Goal: Task Accomplishment & Management: Complete application form

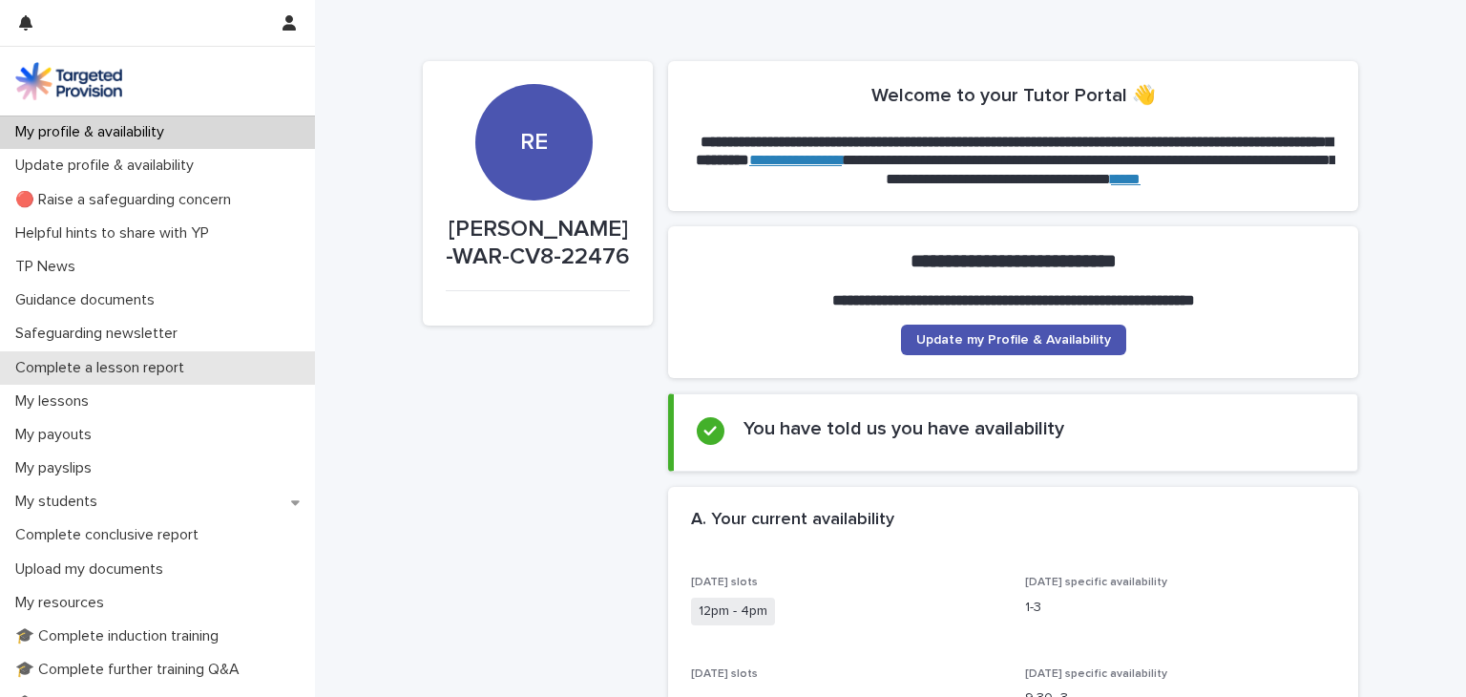
click at [116, 366] on p "Complete a lesson report" at bounding box center [104, 368] width 192 height 18
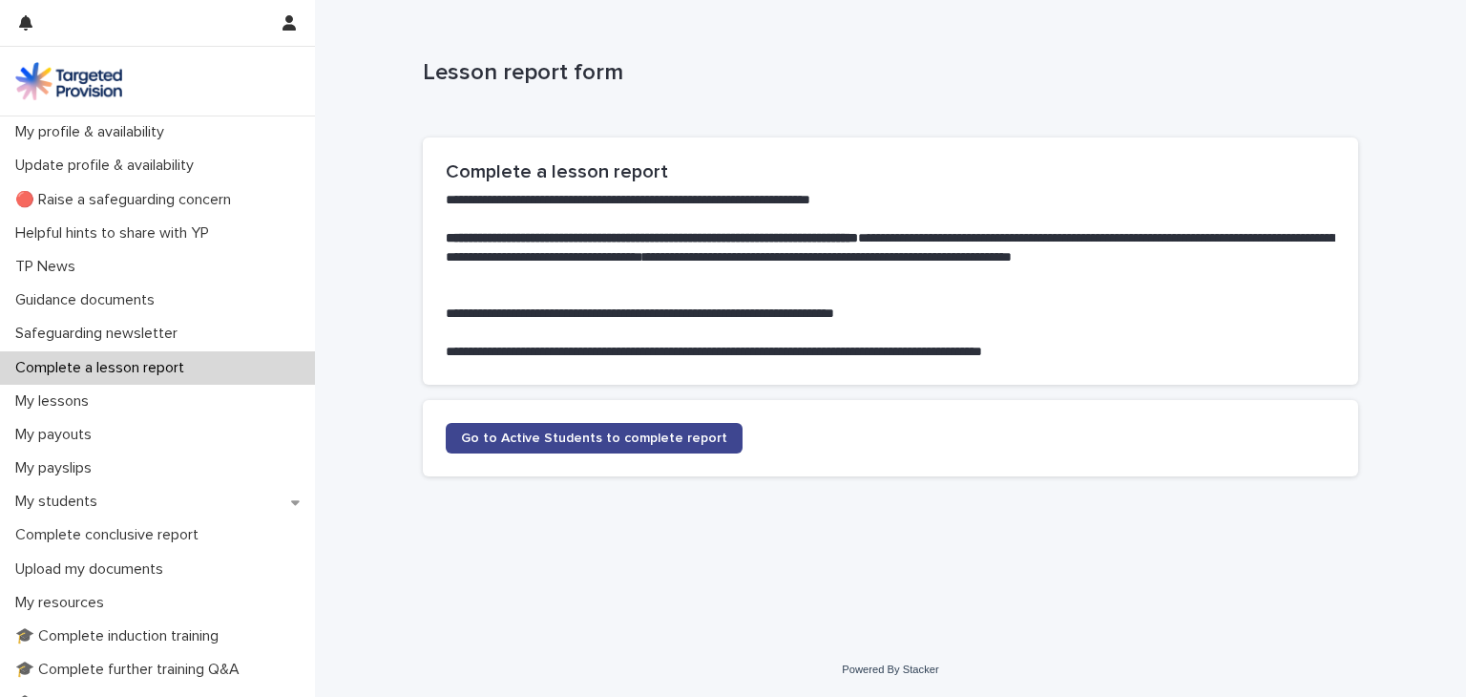
click at [559, 442] on span "Go to Active Students to complete report" at bounding box center [594, 437] width 266 height 13
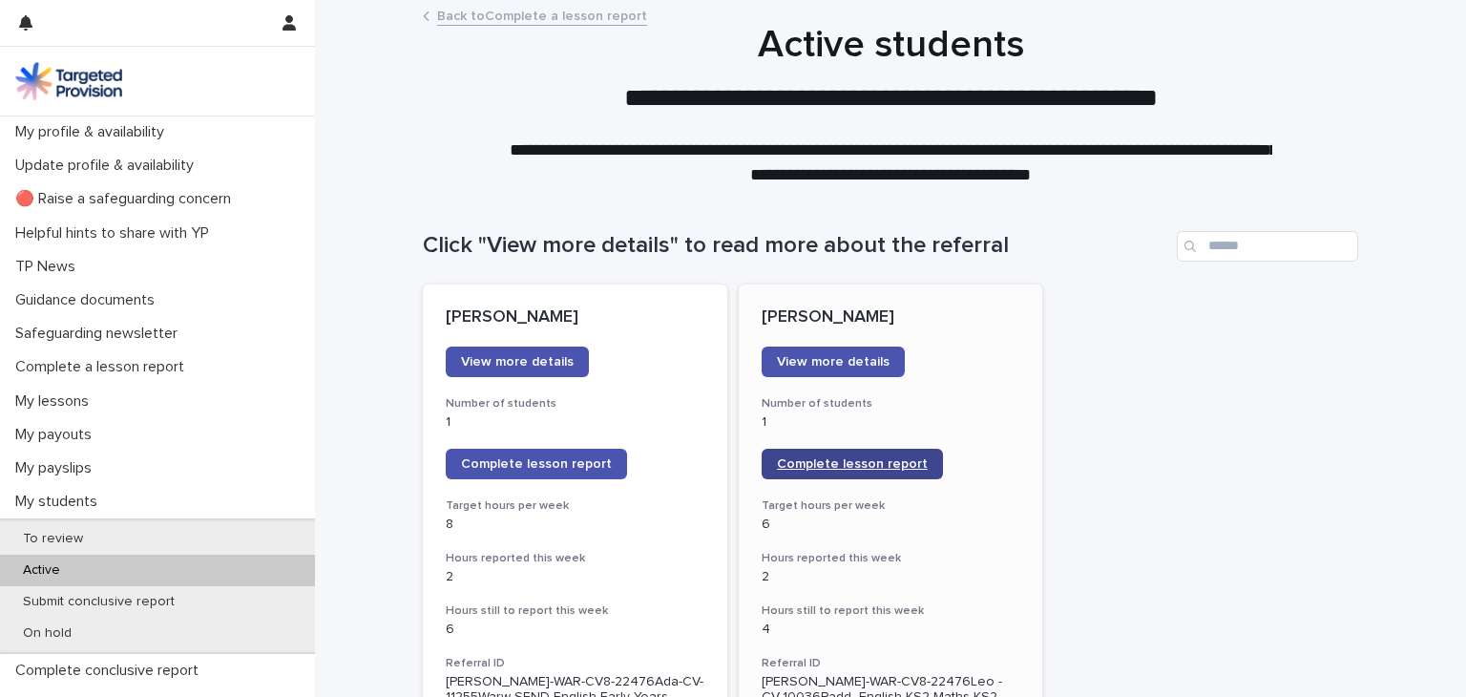
click at [827, 468] on span "Complete lesson report" at bounding box center [852, 463] width 151 height 13
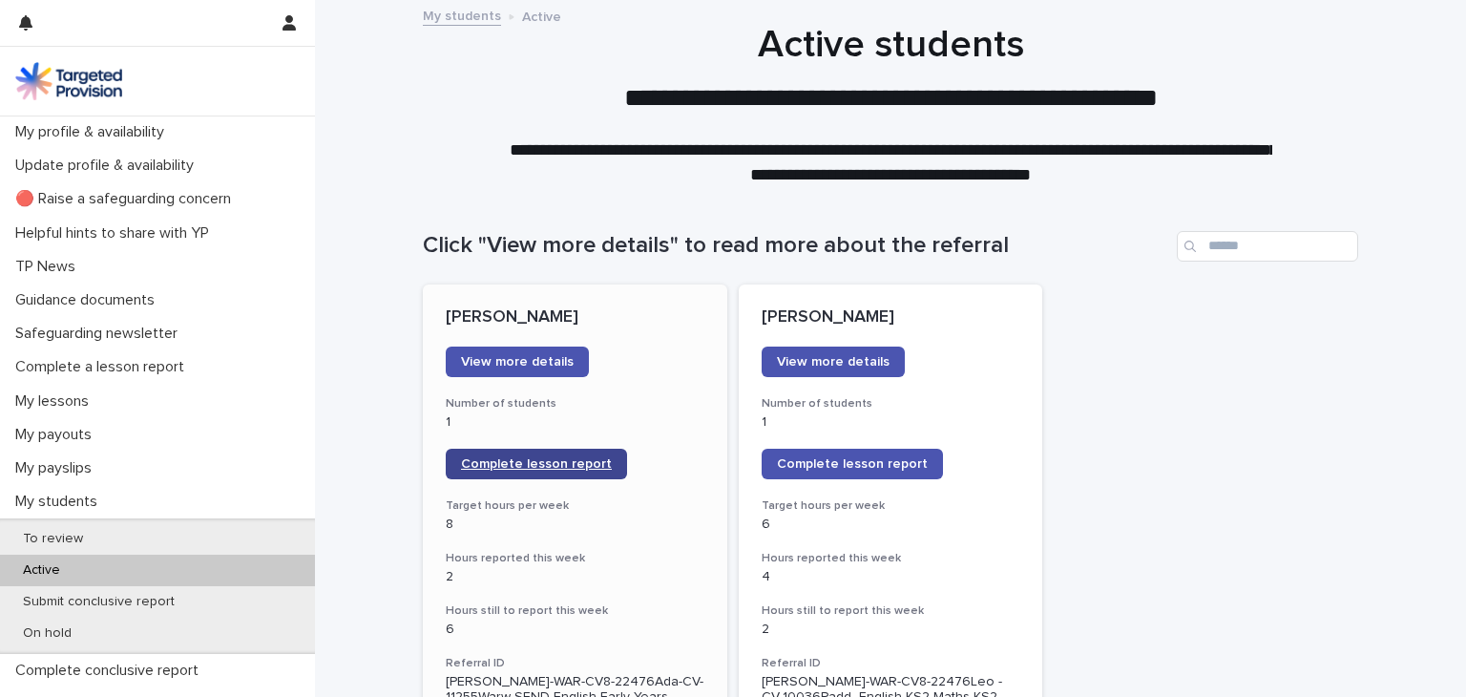
click at [487, 464] on span "Complete lesson report" at bounding box center [536, 463] width 151 height 13
